Goal: Information Seeking & Learning: Check status

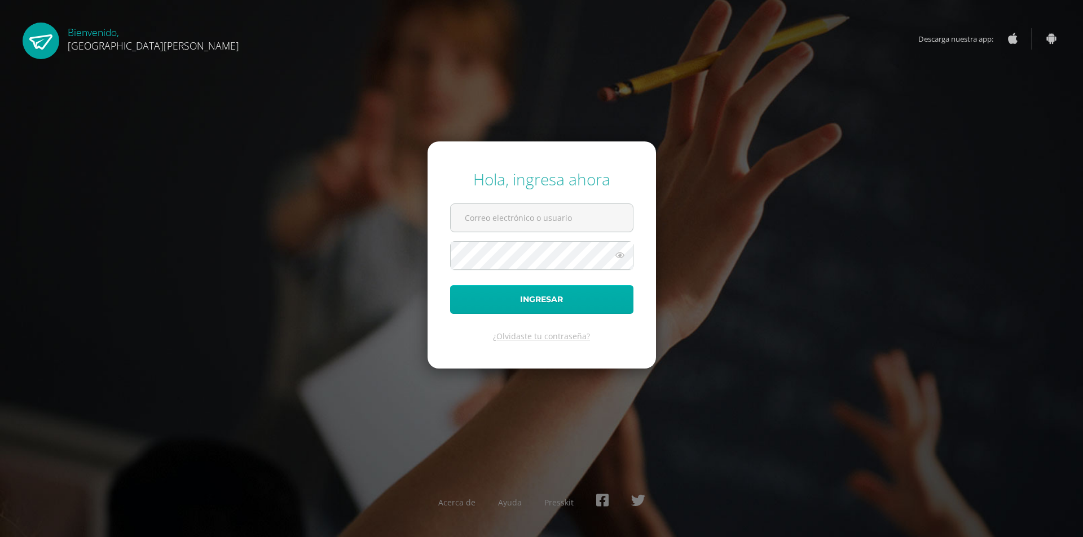
type input "2024024@fatima.edoo.gt"
click at [518, 295] on button "Ingresar" at bounding box center [541, 299] width 183 height 29
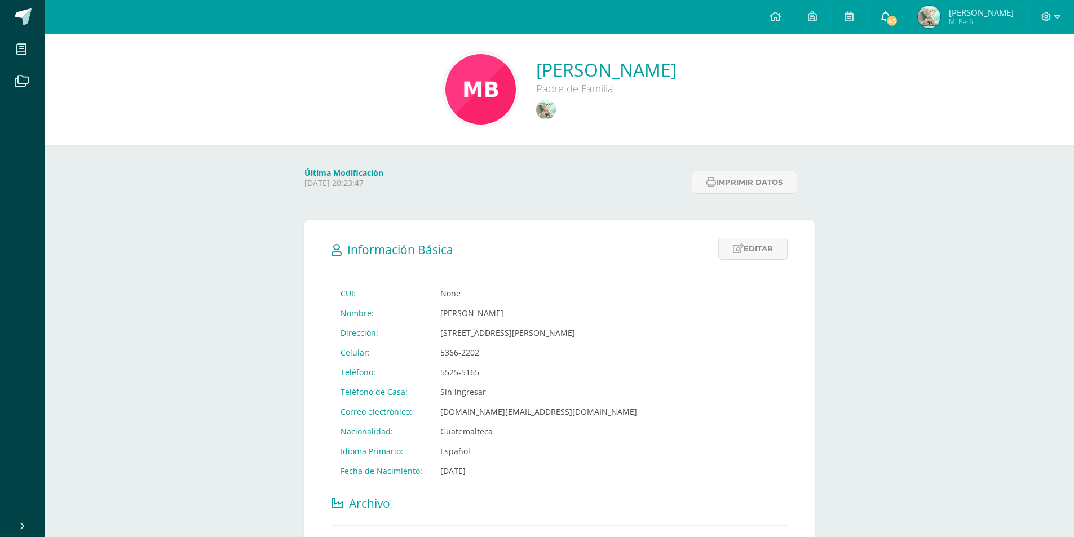
click at [904, 20] on link "45" at bounding box center [886, 17] width 36 height 34
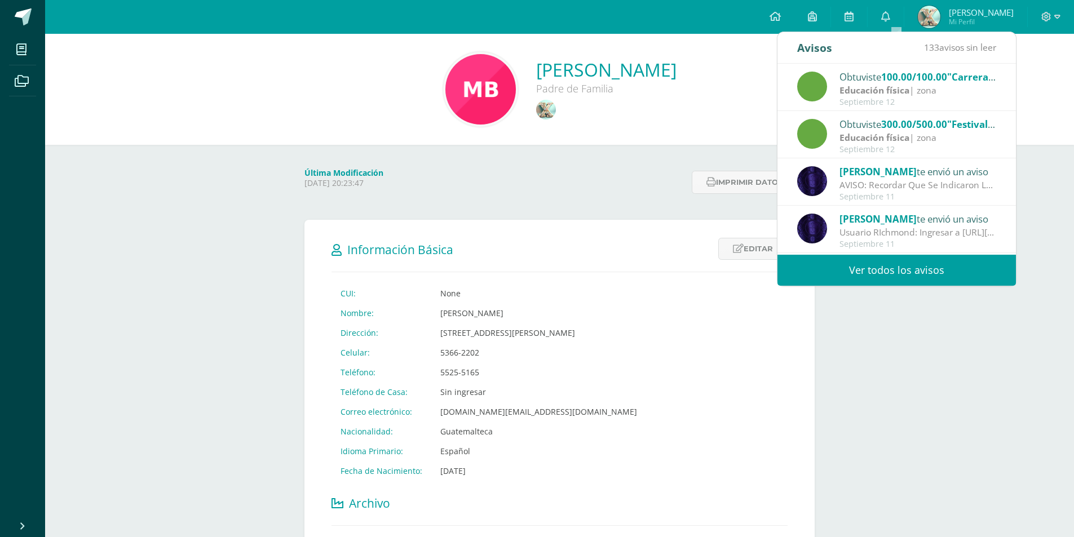
click at [654, 156] on div "Última Modificación Wednesday 15 January 2025 20:23:47 Imprimir datos" at bounding box center [559, 171] width 555 height 52
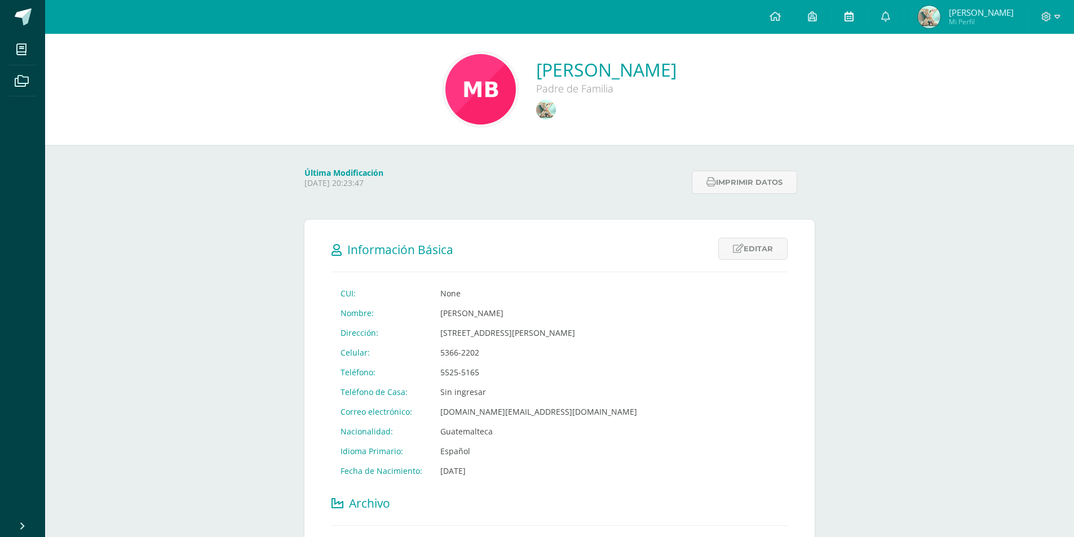
click at [845, 20] on link at bounding box center [849, 17] width 36 height 34
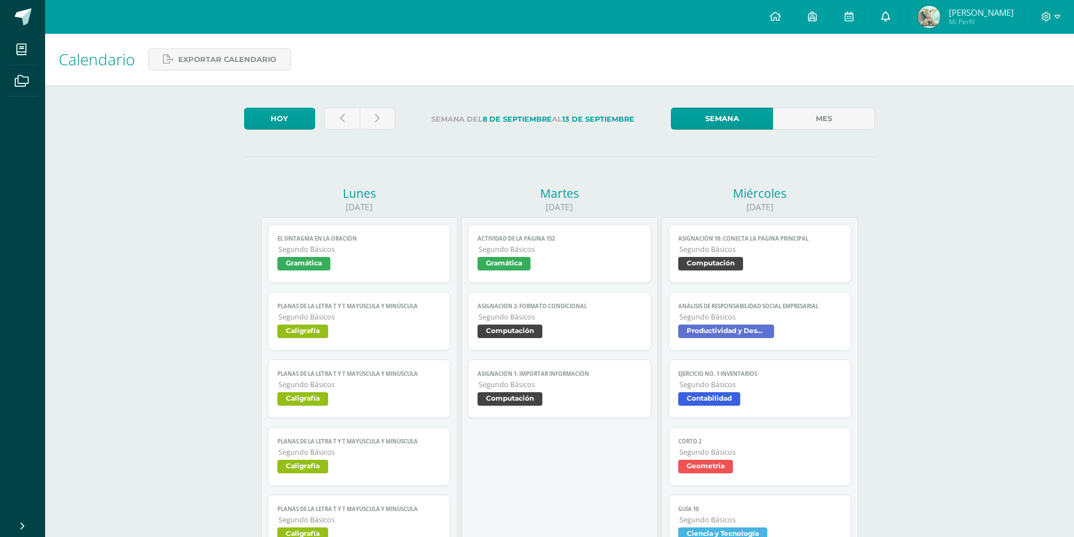
click at [889, 16] on link at bounding box center [886, 17] width 36 height 34
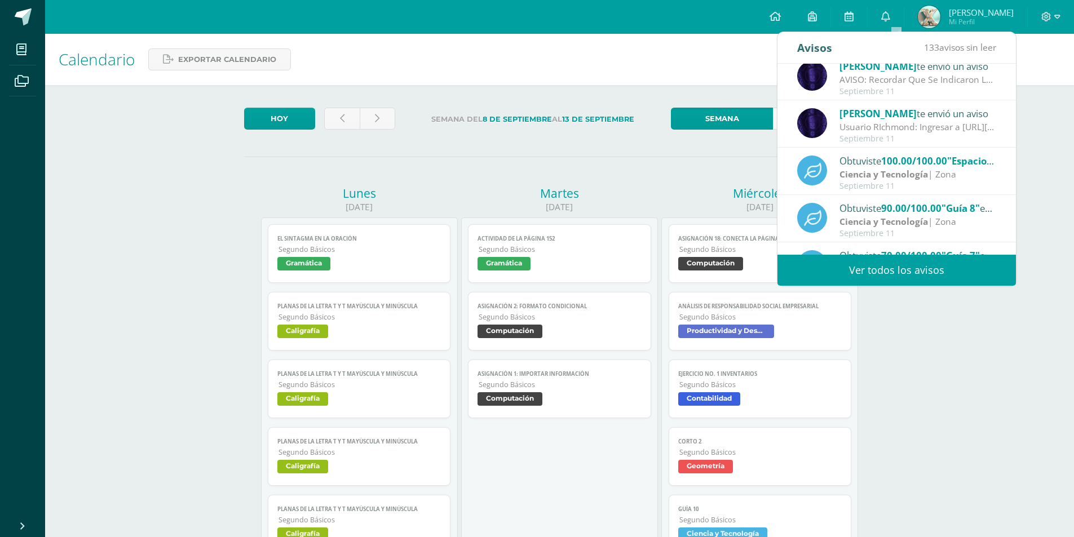
scroll to position [113, 0]
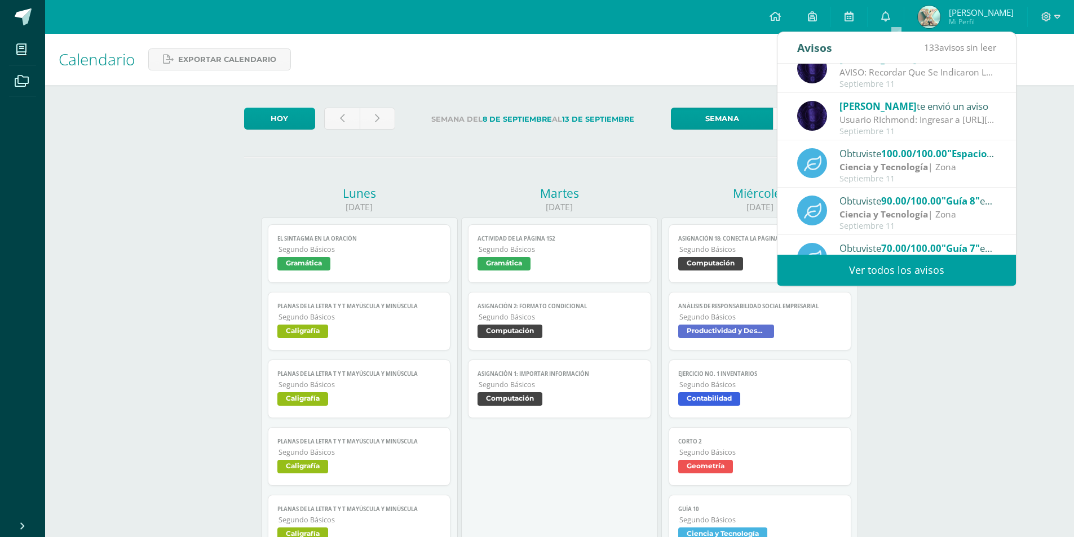
click at [921, 269] on link "Ver todos los avisos" at bounding box center [897, 270] width 239 height 31
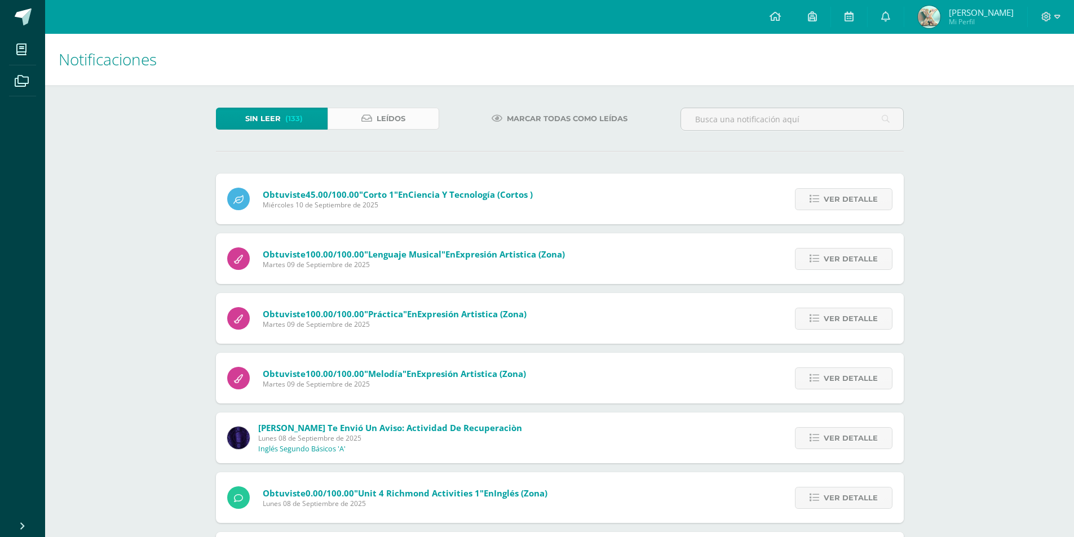
click at [397, 116] on span "Leídos" at bounding box center [391, 118] width 29 height 21
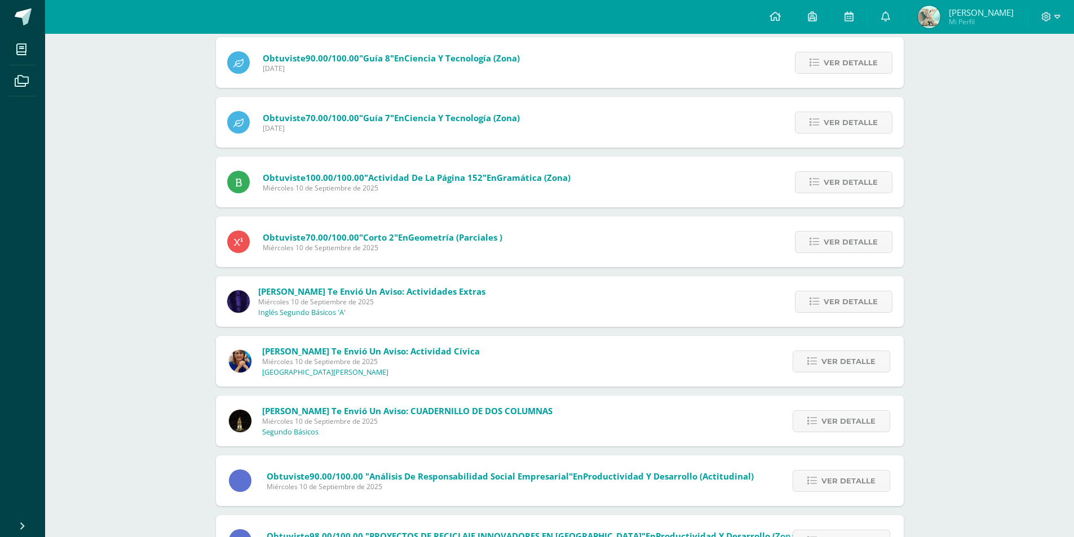
scroll to position [455, 0]
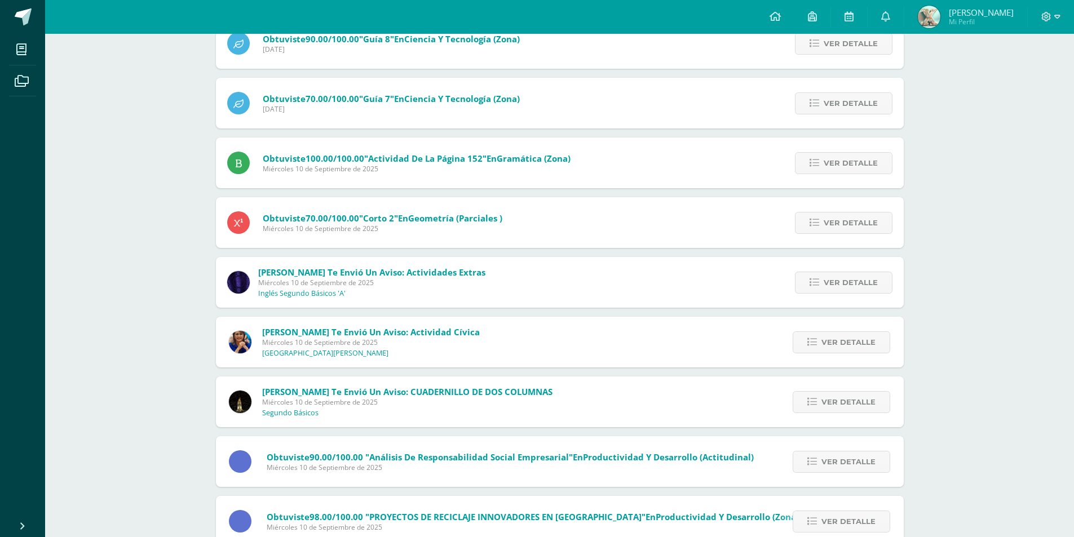
click at [621, 337] on div "[PERSON_NAME] te envió un aviso: Actividad Cívica [DATE] [GEOGRAPHIC_DATA][PERS…" at bounding box center [560, 342] width 688 height 51
click at [855, 349] on span "Ver detalle" at bounding box center [849, 342] width 54 height 21
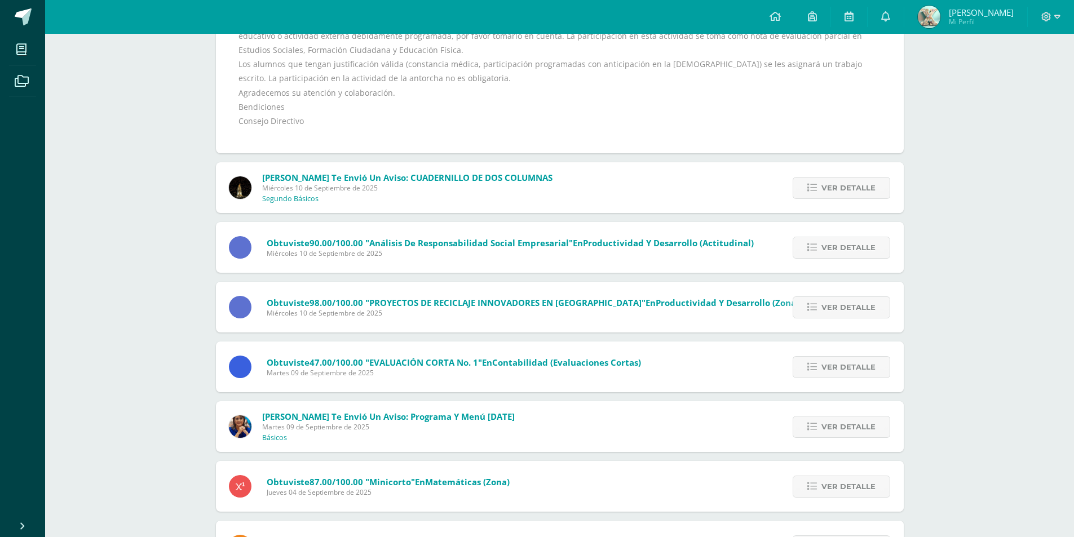
scroll to position [849, 0]
click at [850, 429] on span "Ver detalle" at bounding box center [849, 426] width 54 height 21
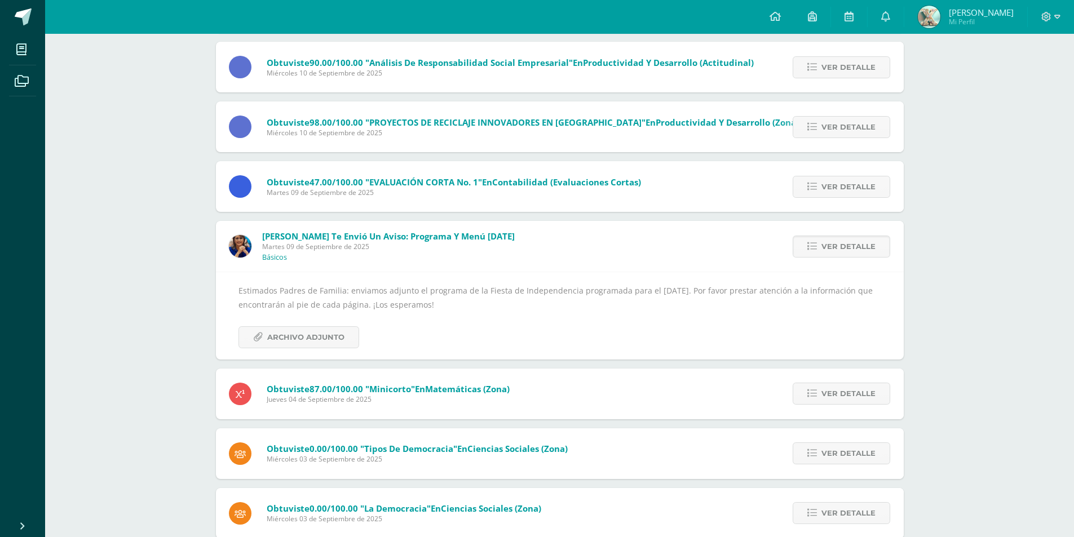
scroll to position [838, 0]
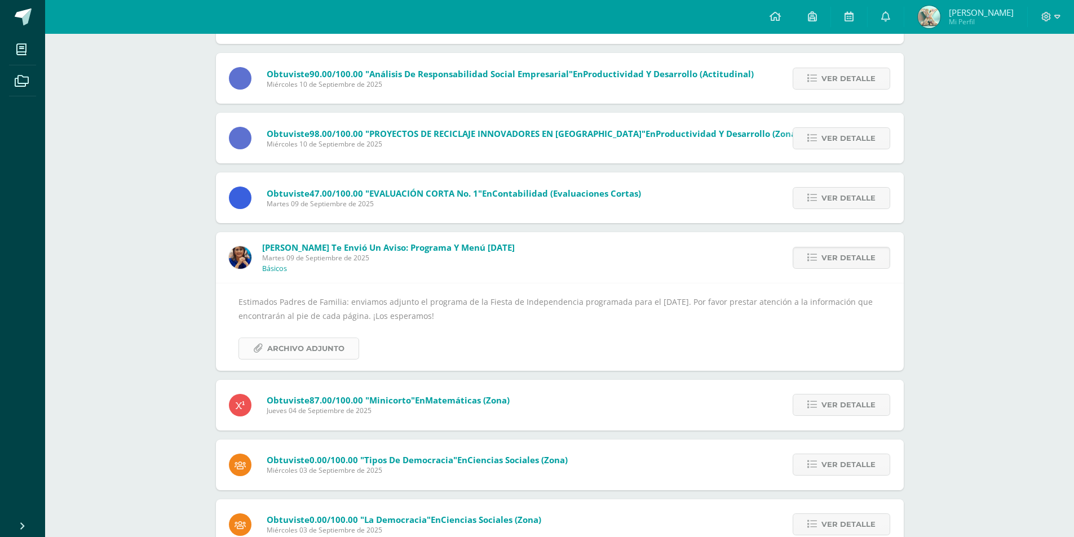
click at [281, 343] on span "Archivo Adjunto" at bounding box center [305, 348] width 77 height 21
